Goal: Use online tool/utility: Use online tool/utility

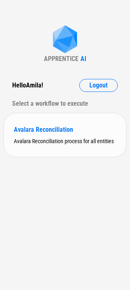
click at [50, 148] on div "Avalara Reconciliation Avalara Reconciliation process for all entities" at bounding box center [65, 134] width 122 height 43
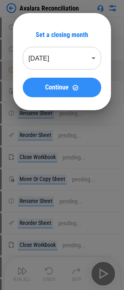
click at [49, 87] on span "Continue" at bounding box center [57, 87] width 24 height 7
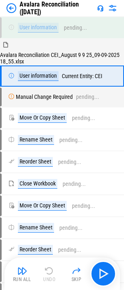
drag, startPoint x: 104, startPoint y: 268, endPoint x: 123, endPoint y: 237, distance: 36.1
click at [0, 290] on settings-manager at bounding box center [0, 290] width 0 height 0
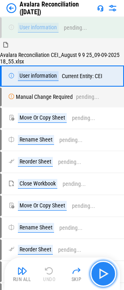
click at [107, 272] on img "button" at bounding box center [103, 273] width 13 height 13
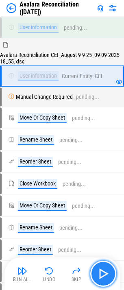
click at [107, 273] on img "button" at bounding box center [103, 273] width 13 height 13
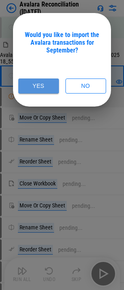
click at [39, 88] on button "Yes" at bounding box center [38, 85] width 41 height 15
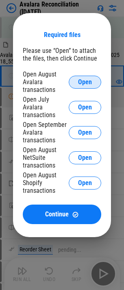
click at [75, 81] on button "Open" at bounding box center [85, 82] width 33 height 13
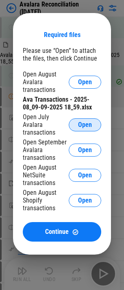
click at [81, 118] on button "Open" at bounding box center [85, 124] width 33 height 13
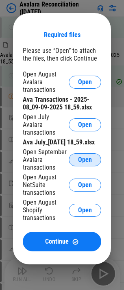
click at [88, 159] on span "Open" at bounding box center [85, 160] width 14 height 7
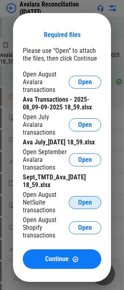
click at [82, 202] on span "Open" at bounding box center [85, 202] width 14 height 7
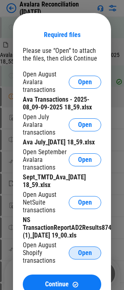
click at [85, 253] on span "Open" at bounding box center [85, 253] width 14 height 7
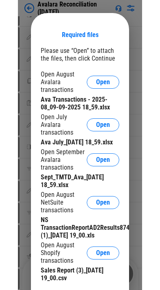
scroll to position [351, 0]
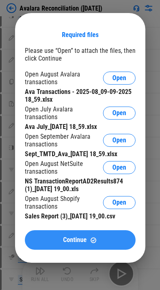
click at [76, 242] on span "Continue" at bounding box center [75, 240] width 24 height 7
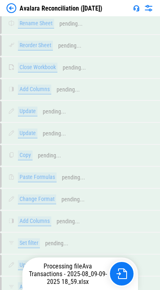
scroll to position [424, 0]
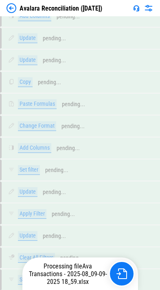
drag, startPoint x: 116, startPoint y: 239, endPoint x: 152, endPoint y: 212, distance: 44.5
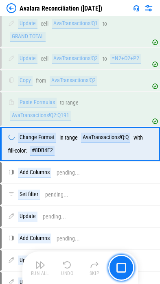
scroll to position [13296, 0]
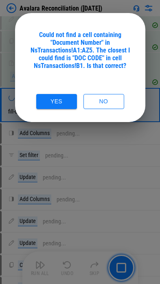
click at [30, 74] on div "Could not find a cell containing "Document Number" in NsTransactions!A1:AZ5. Th…" at bounding box center [80, 70] width 111 height 78
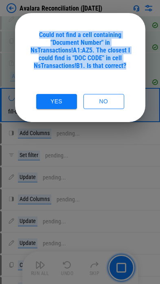
click at [30, 74] on div "Could not find a cell containing "Document Number" in NsTransactions!A1:AZ5. Th…" at bounding box center [80, 70] width 111 height 78
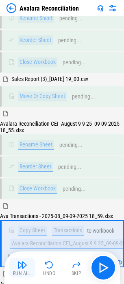
scroll to position [12241, 0]
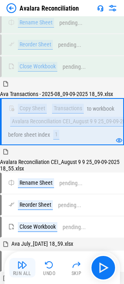
click at [22, 268] on img "button" at bounding box center [22, 265] width 10 height 10
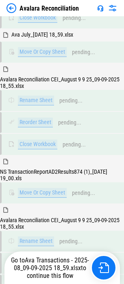
scroll to position [12241, 0]
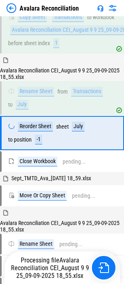
scroll to position [12537, 0]
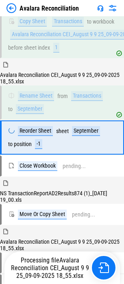
scroll to position [12729, 0]
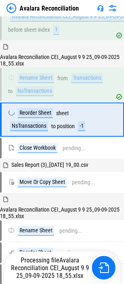
scroll to position [12937, 0]
